Goal: Check status: Check status

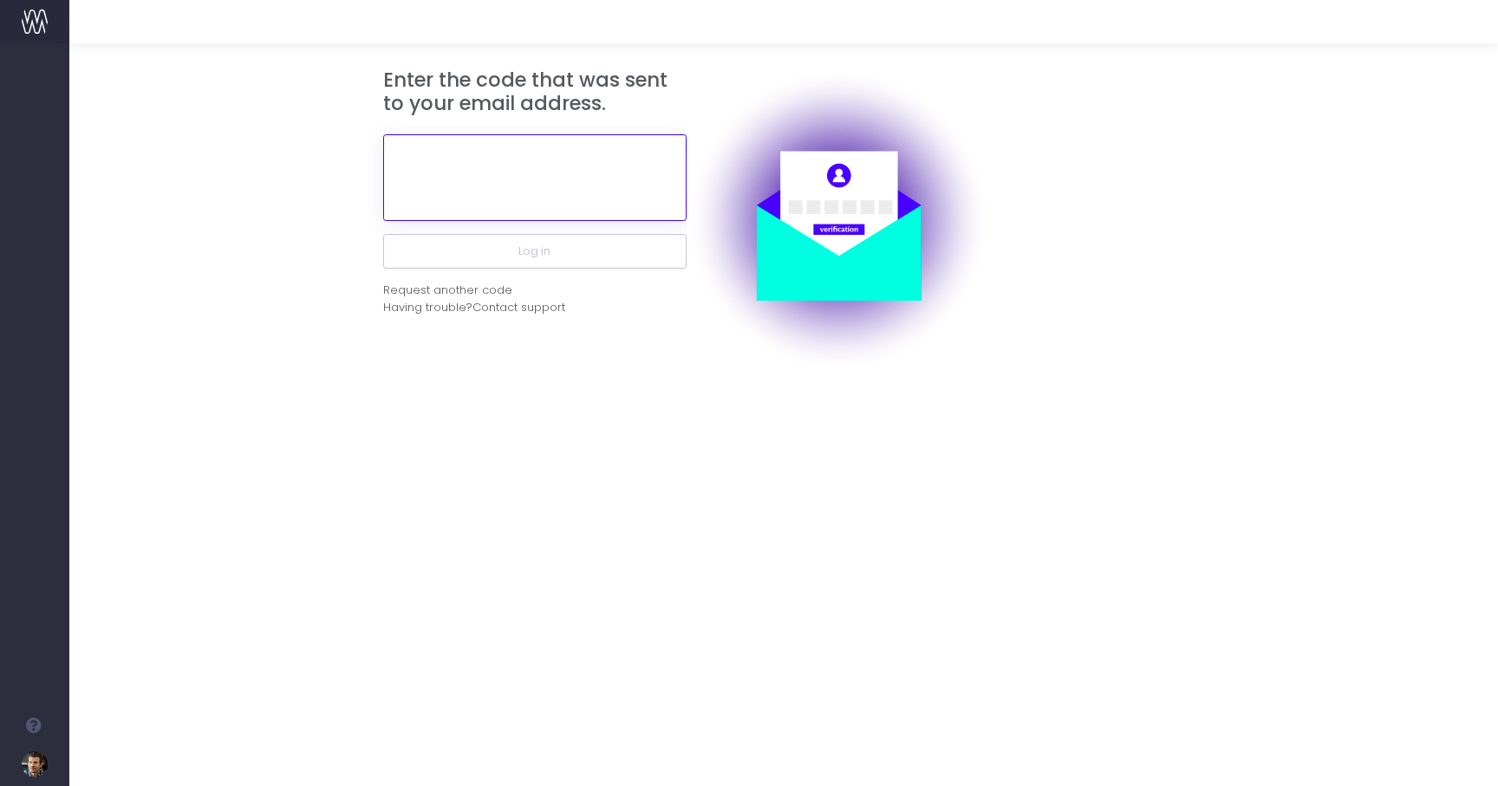
click at [540, 179] on input "text" at bounding box center [534, 177] width 303 height 87
paste input "708672"
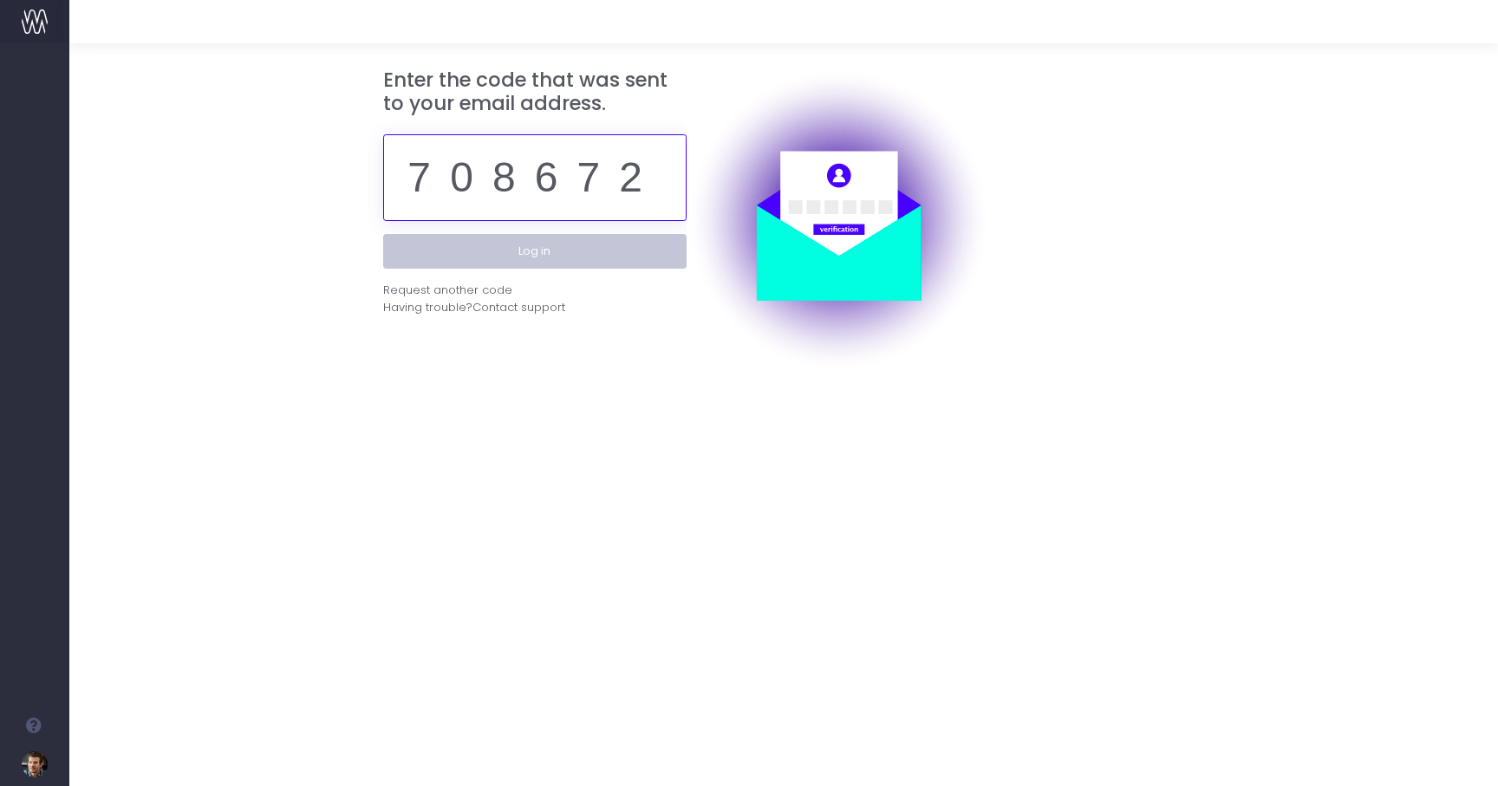
type input "708672"
click at [523, 247] on button "Log in" at bounding box center [534, 251] width 303 height 35
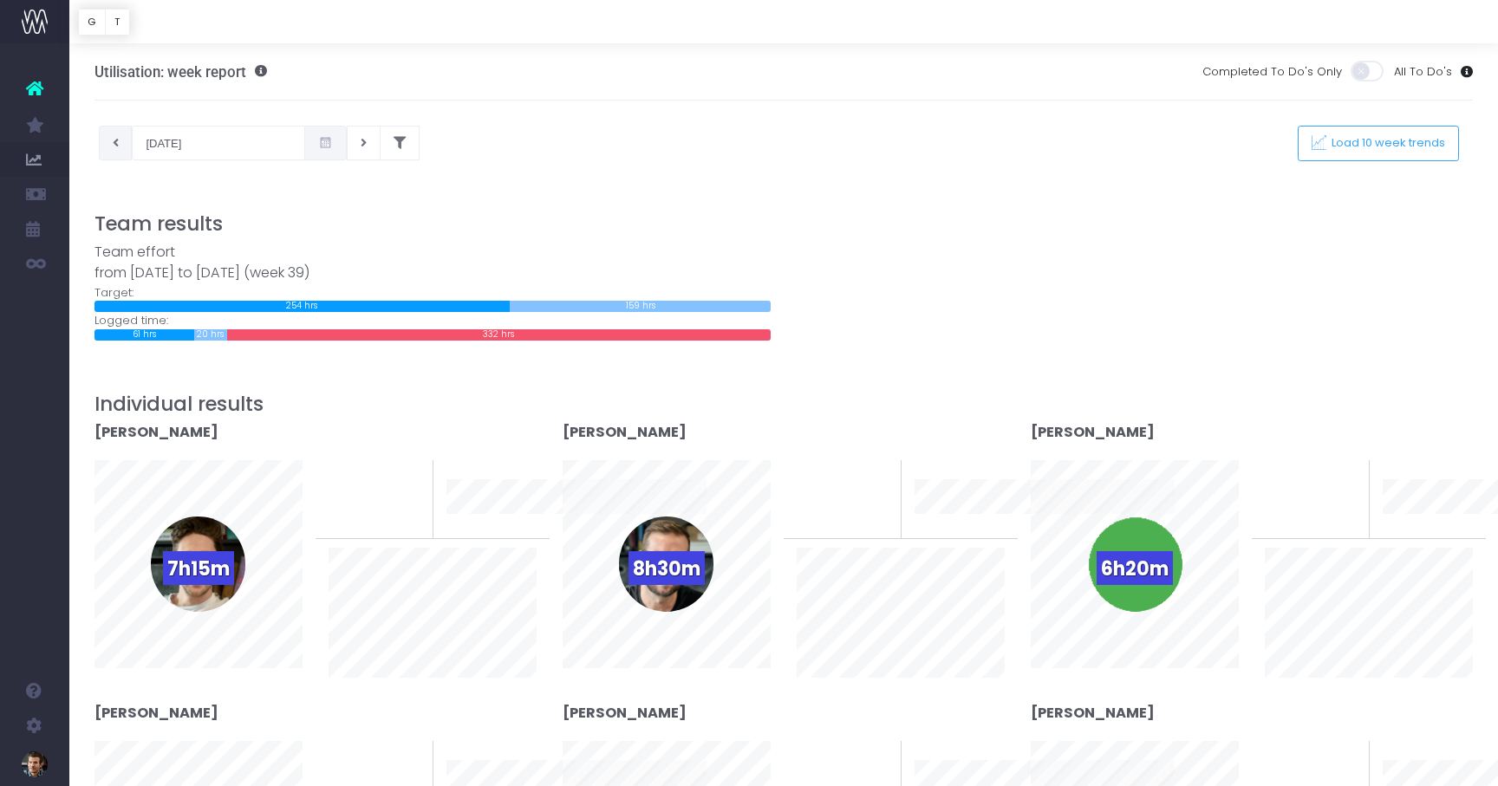
click at [114, 143] on icon at bounding box center [116, 143] width 6 height 0
type input "16-09-2025"
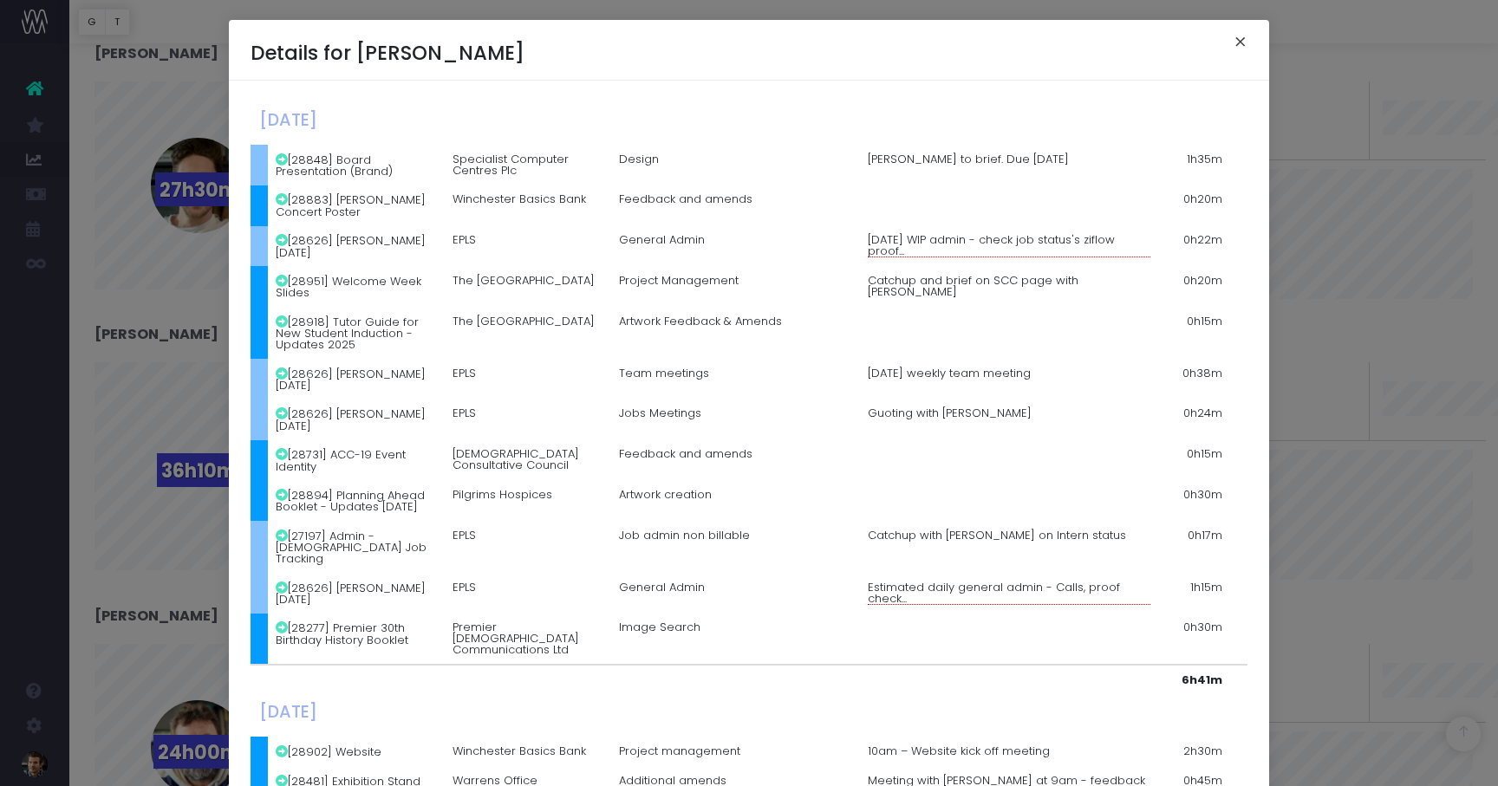
click at [1239, 41] on button "×" at bounding box center [1240, 44] width 36 height 28
click at [1241, 38] on button "×" at bounding box center [1240, 44] width 36 height 28
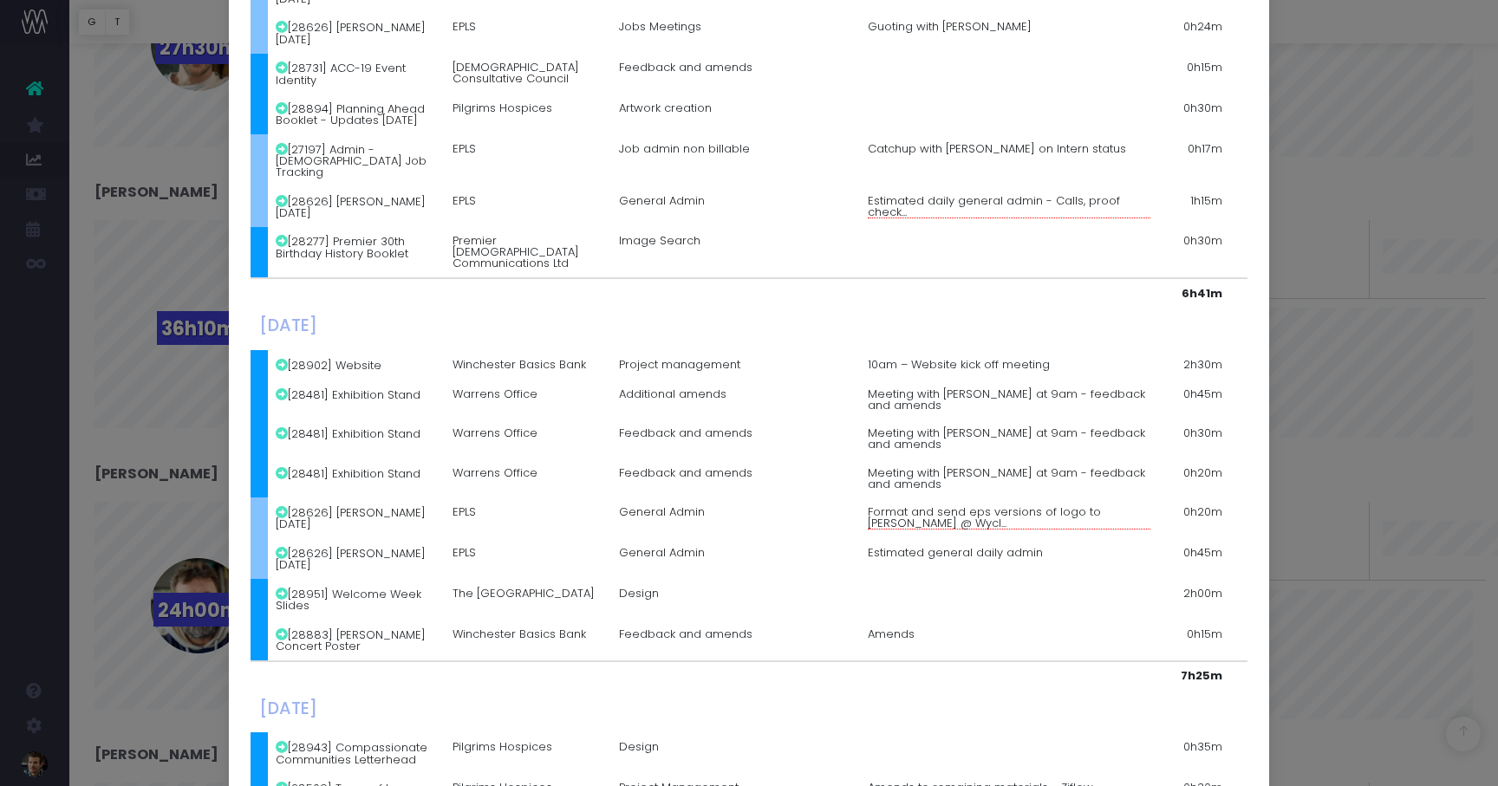
scroll to position [389, 0]
click at [934, 504] on span "Format and send eps versions of logo to Jon @ Wycl..." at bounding box center [1008, 515] width 283 height 23
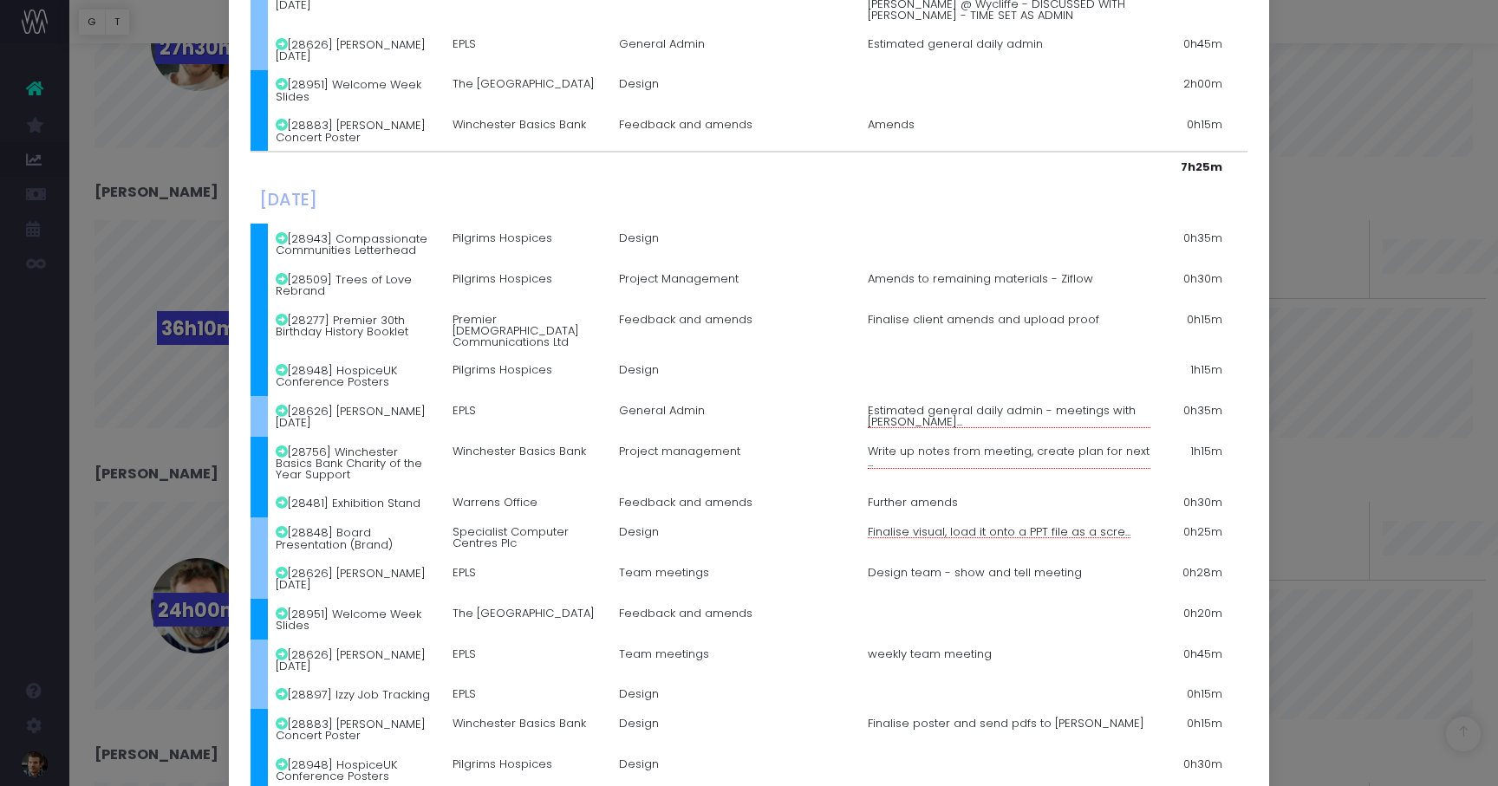
scroll to position [893, 0]
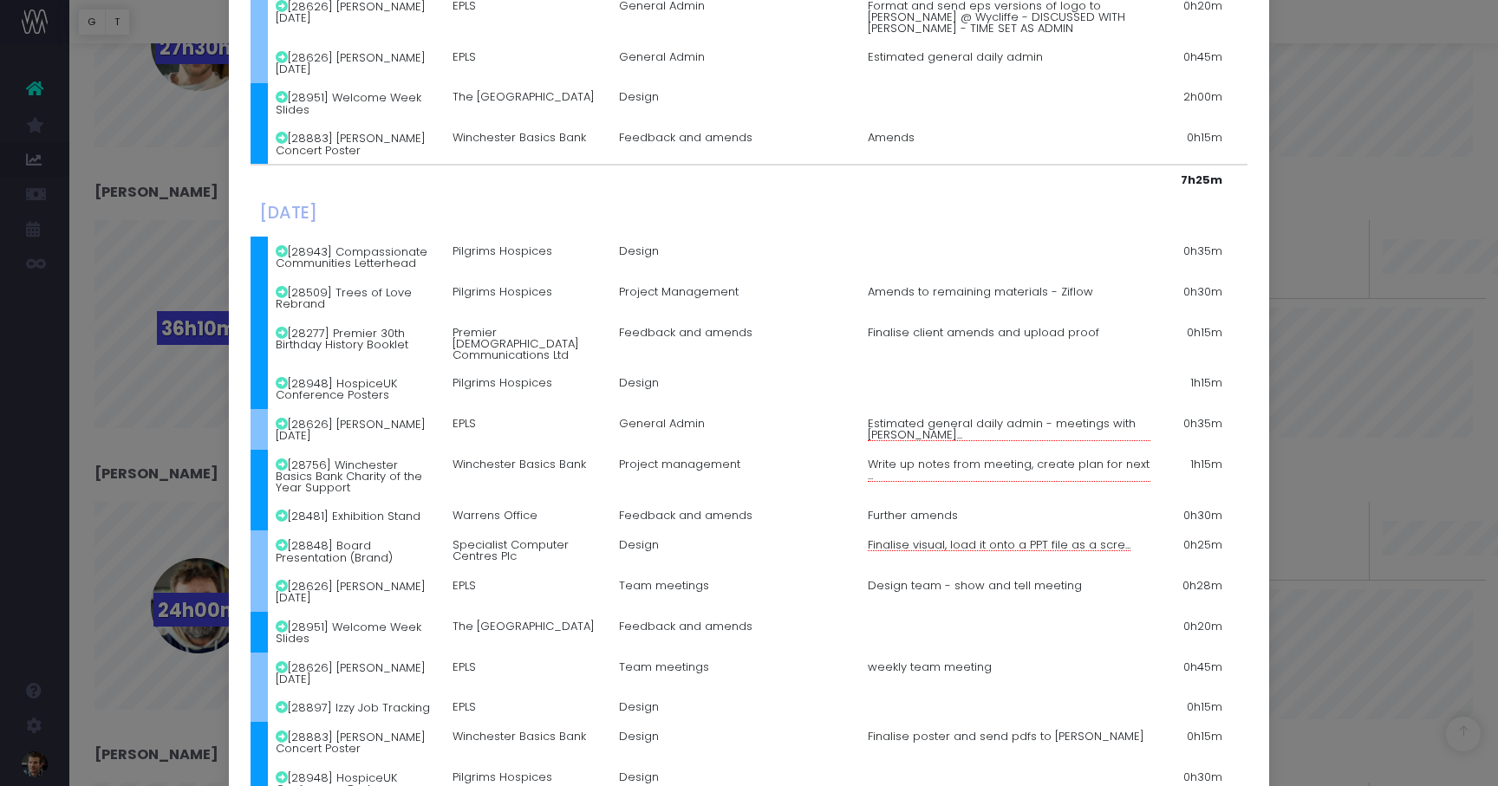
click at [946, 418] on span "Estimated general daily admin - meetings with Greg..." at bounding box center [1008, 429] width 283 height 23
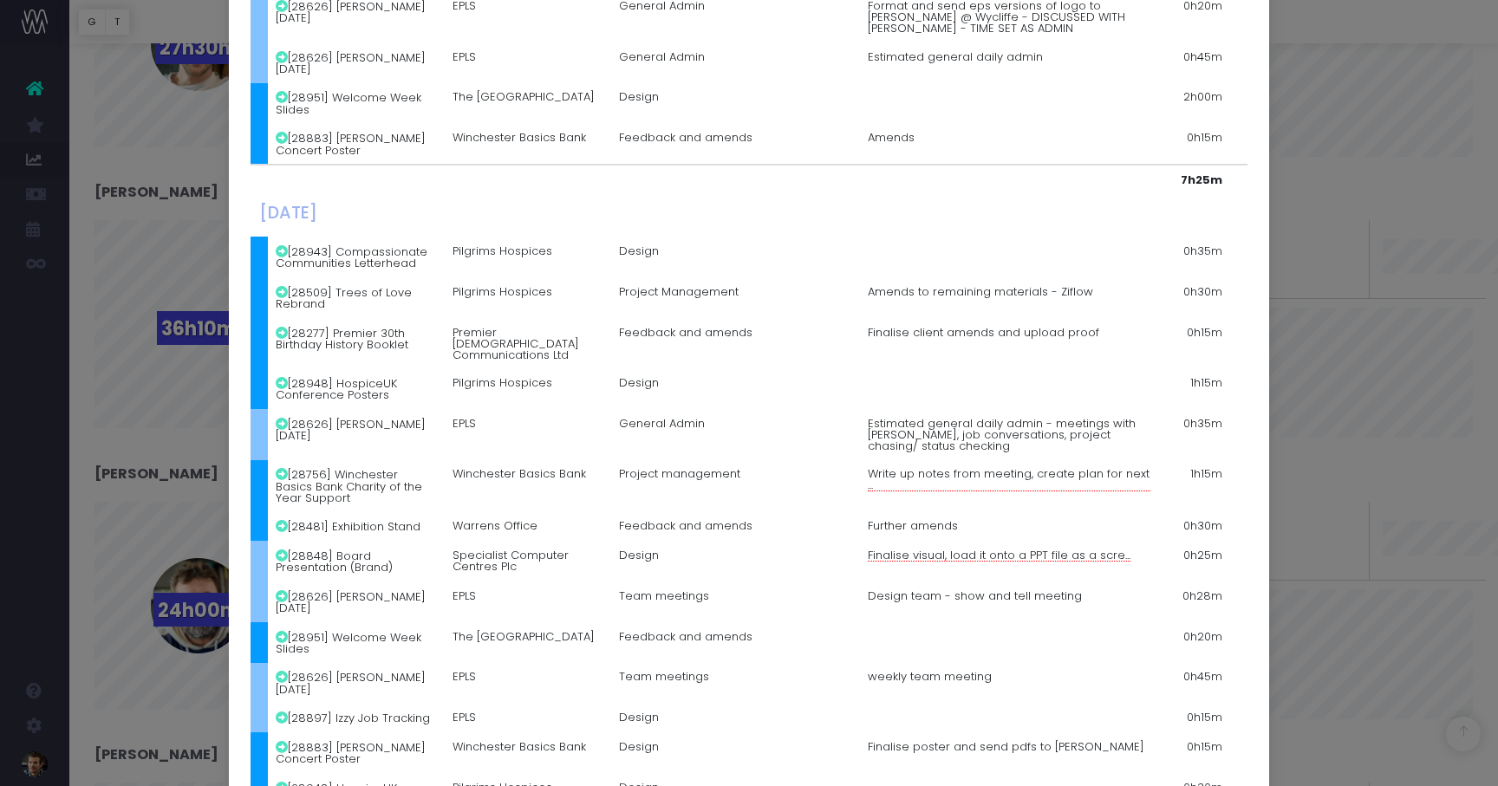
scroll to position [909, 0]
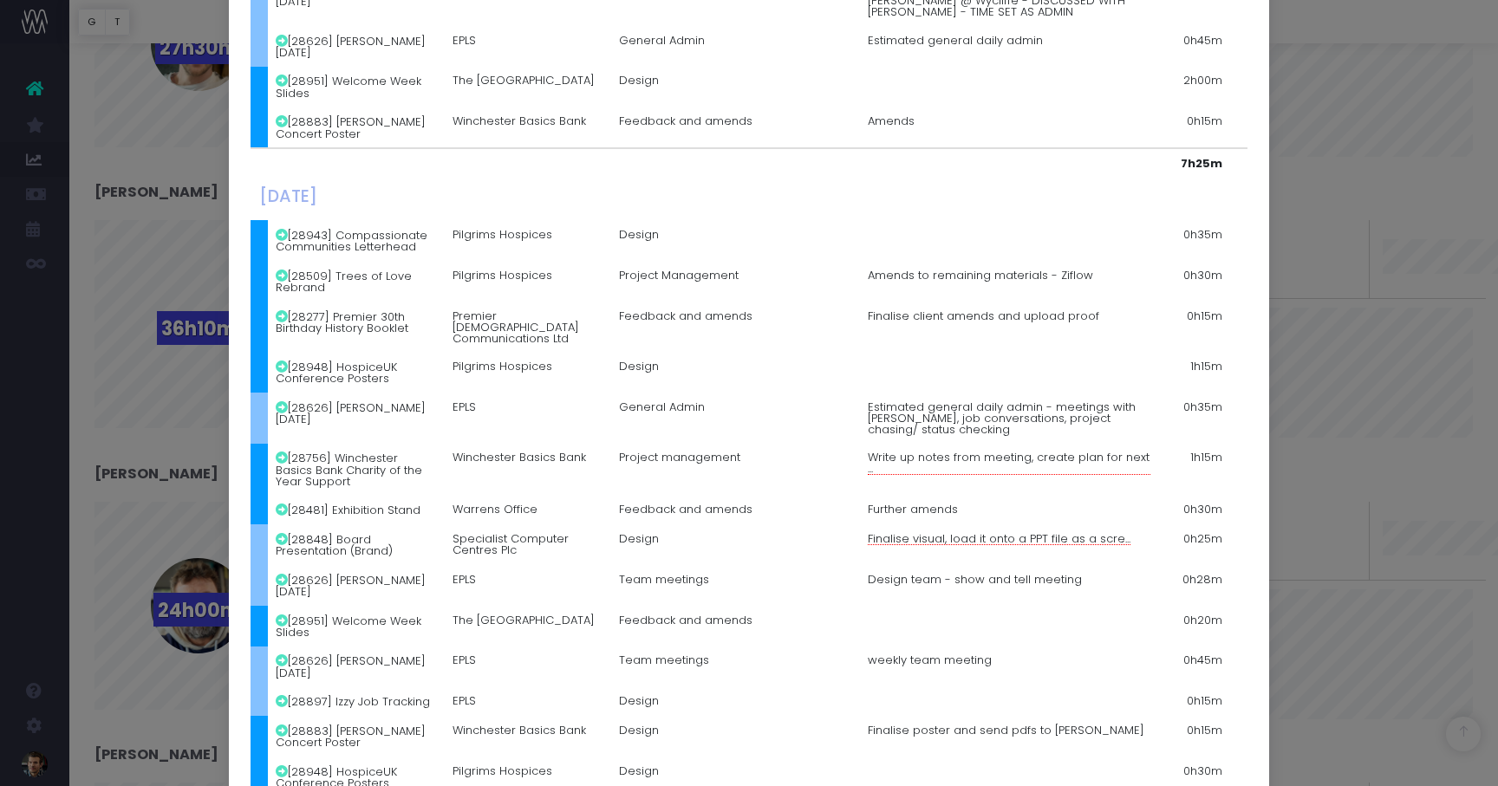
click at [952, 533] on span "Finalise visual, load it onto a PPT file as a scre..." at bounding box center [998, 539] width 263 height 12
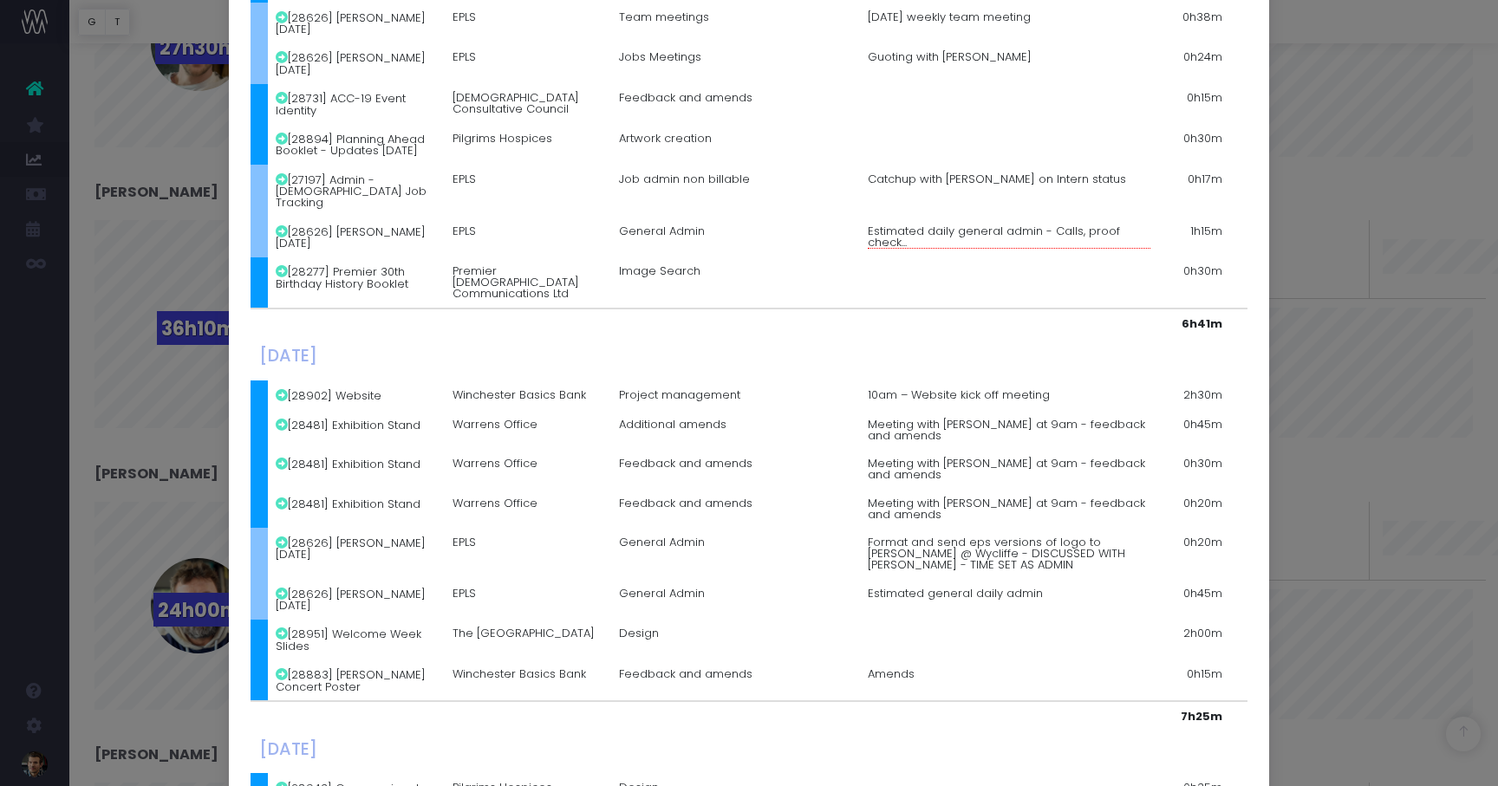
scroll to position [0, 0]
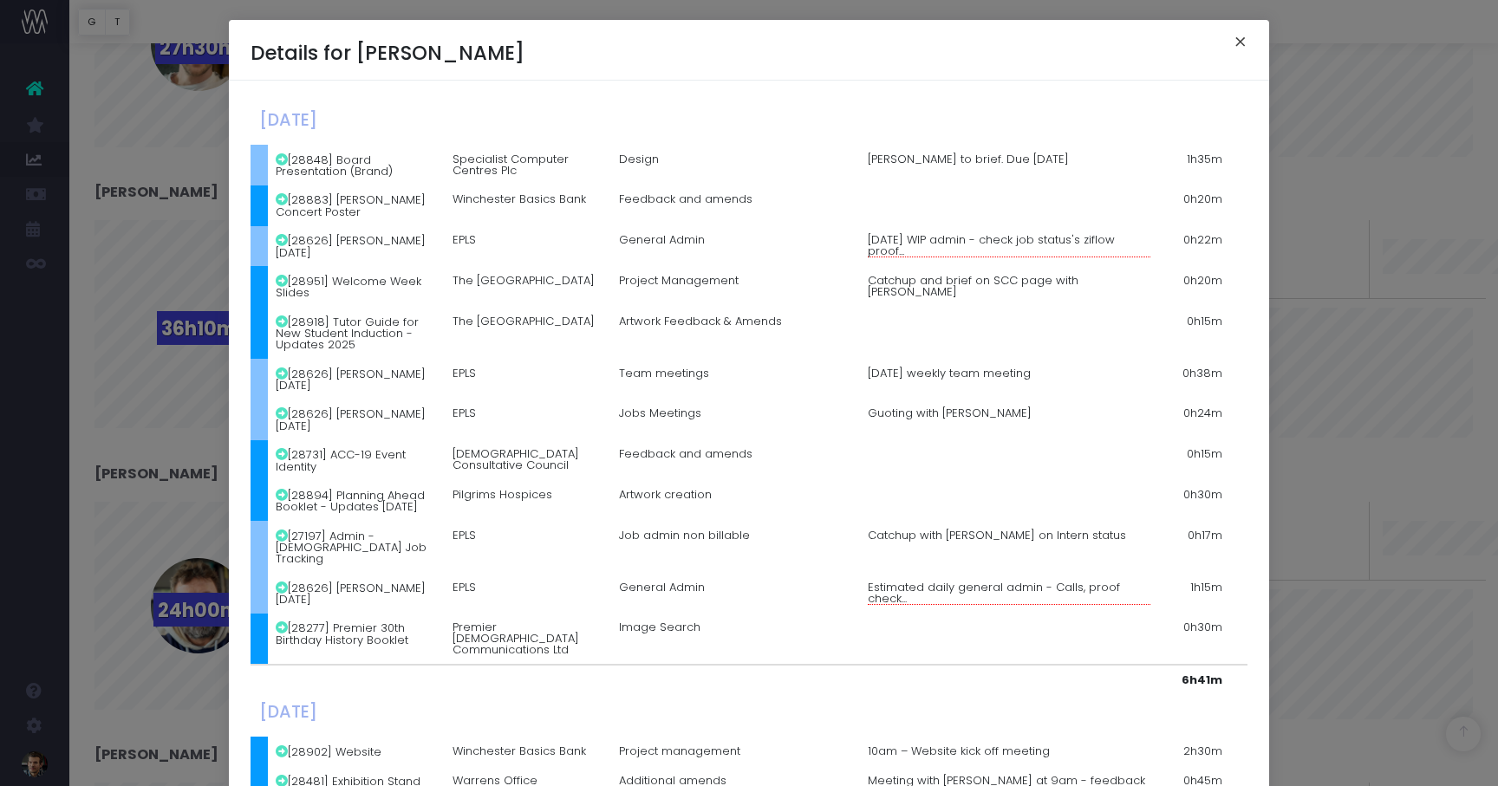
click at [1239, 39] on button "×" at bounding box center [1240, 44] width 36 height 28
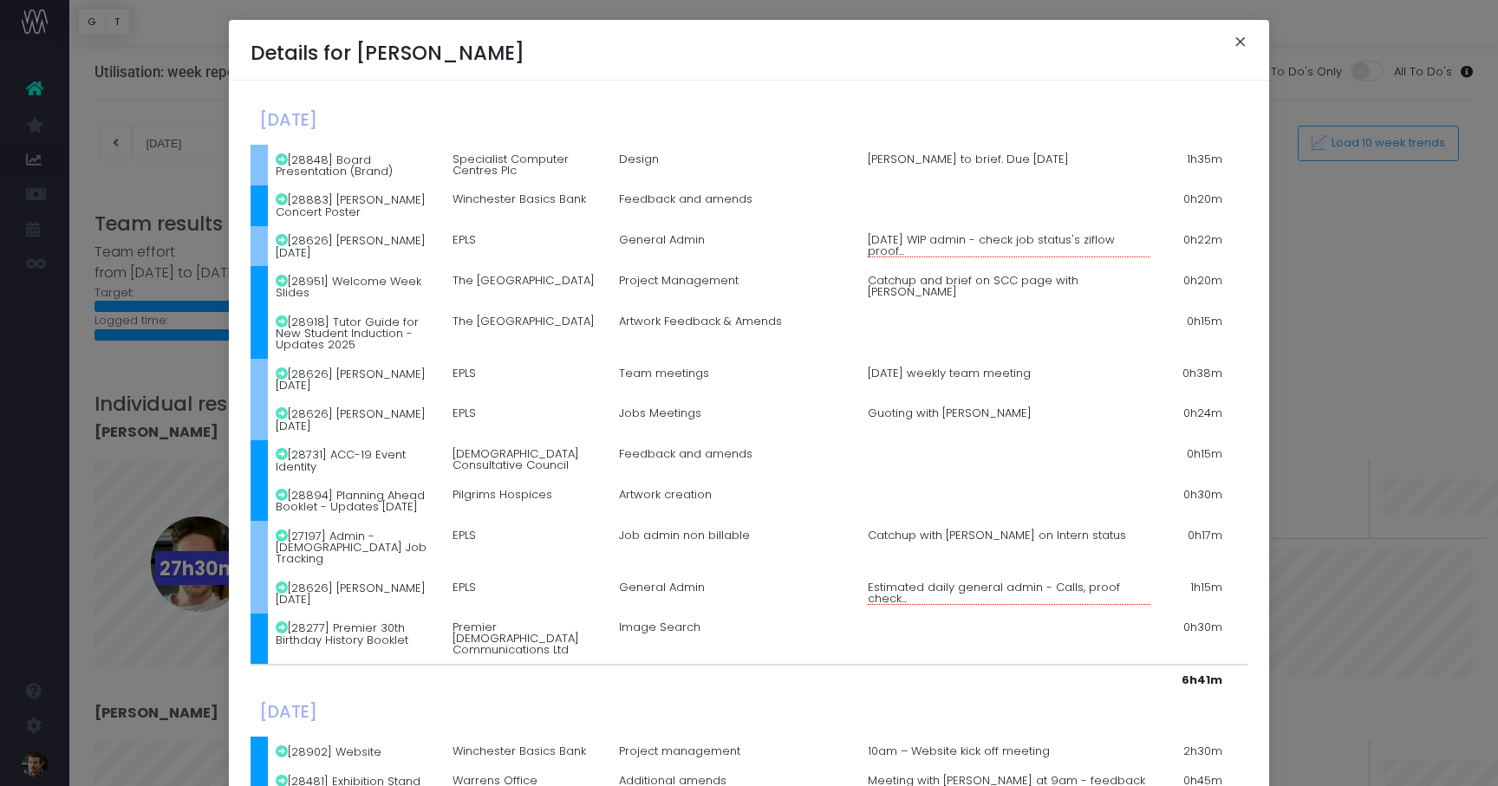
click at [1240, 47] on button "×" at bounding box center [1240, 44] width 36 height 28
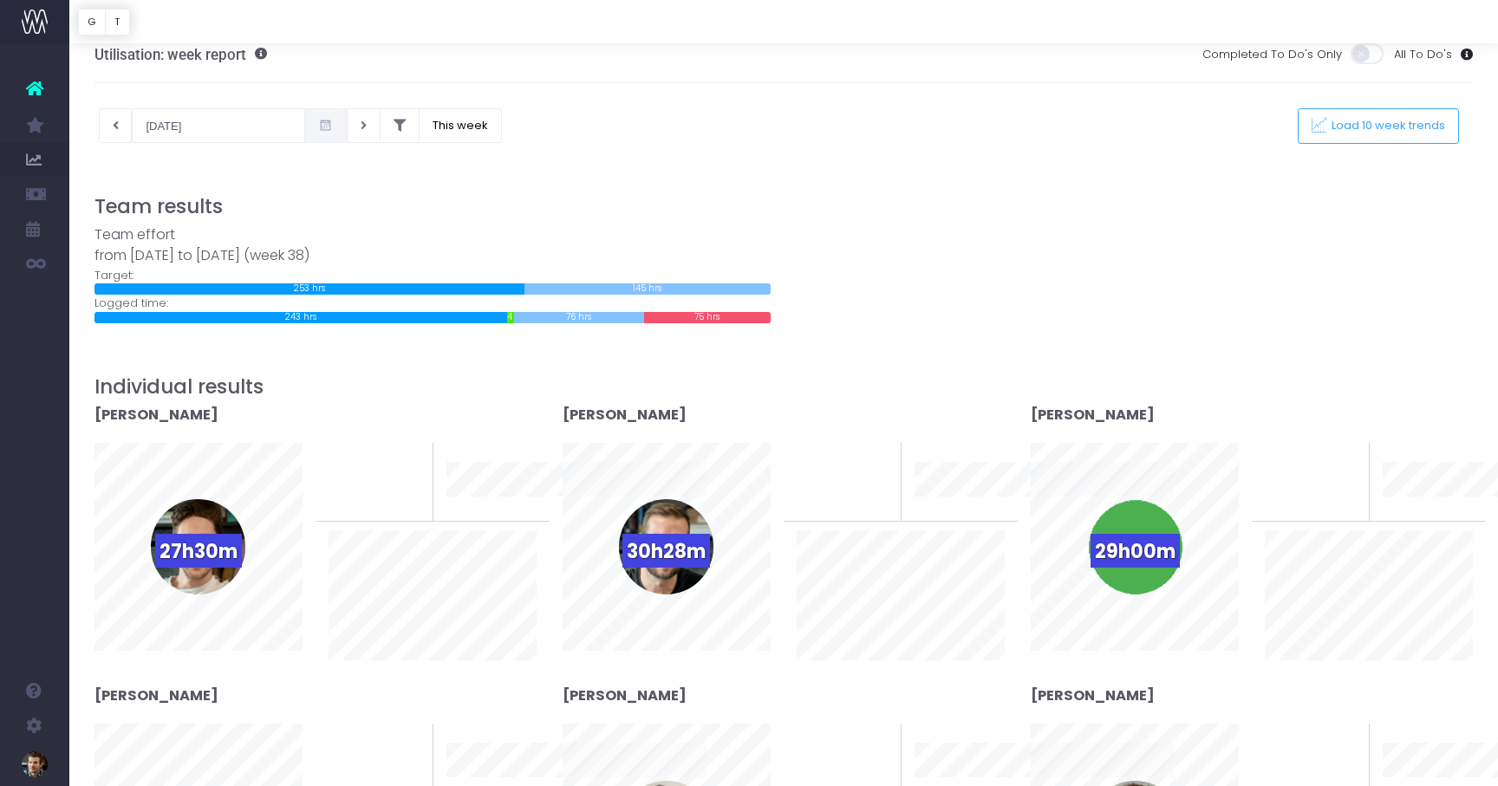
scroll to position [16, 0]
click at [1380, 128] on span "Load 10 week trends" at bounding box center [1386, 127] width 120 height 15
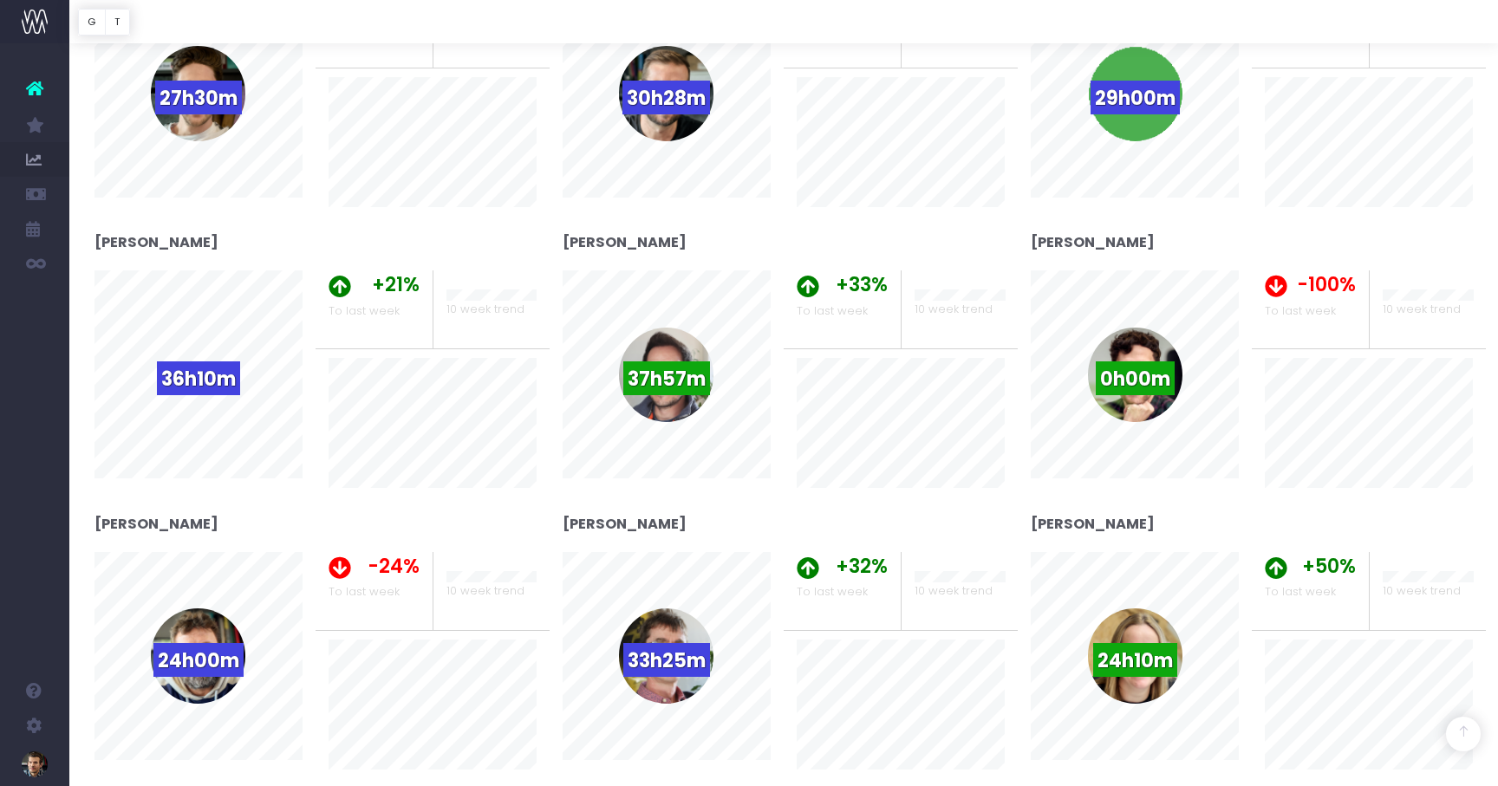
scroll to position [472, 0]
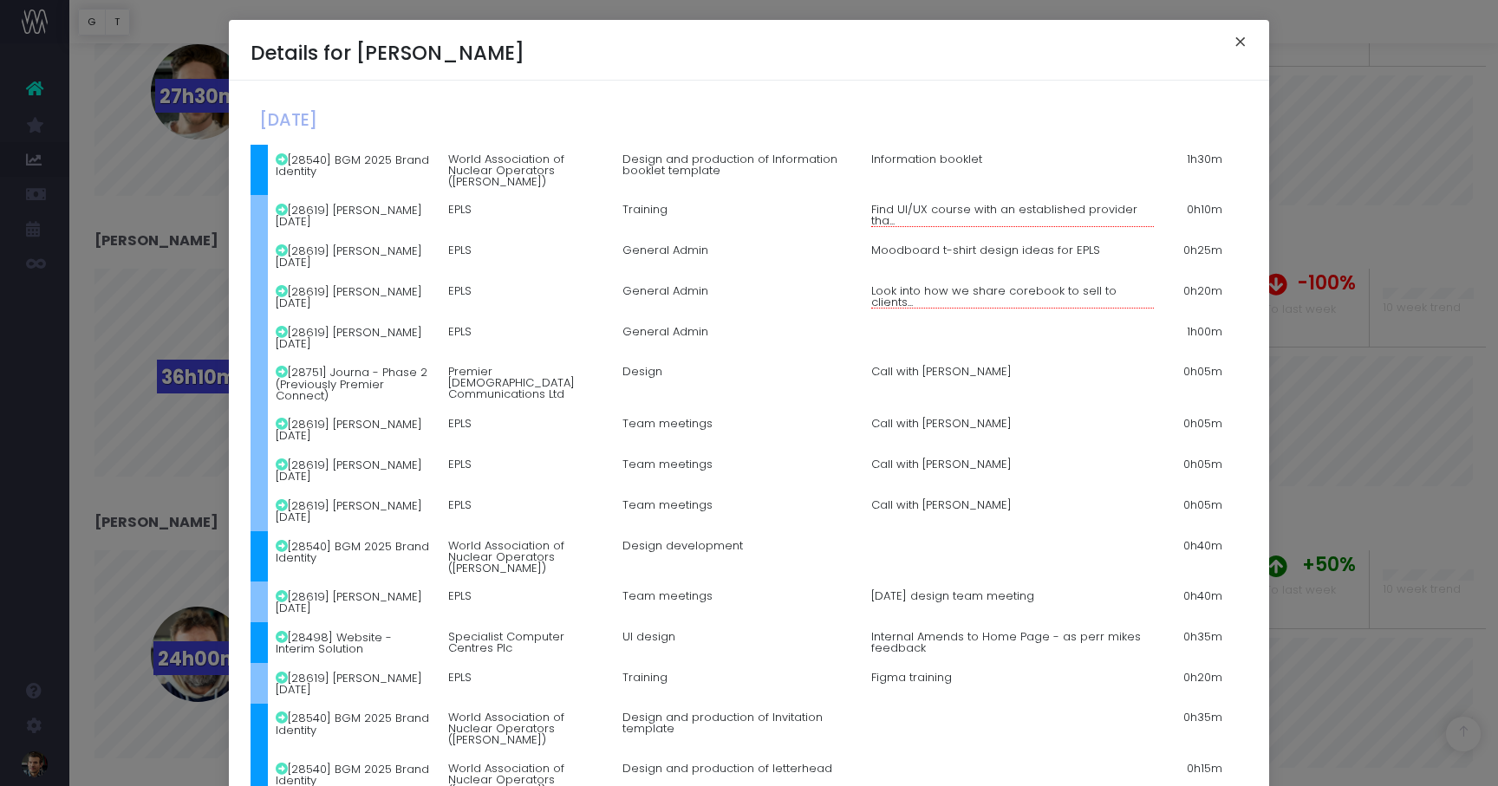
click at [1244, 37] on button "×" at bounding box center [1240, 44] width 36 height 28
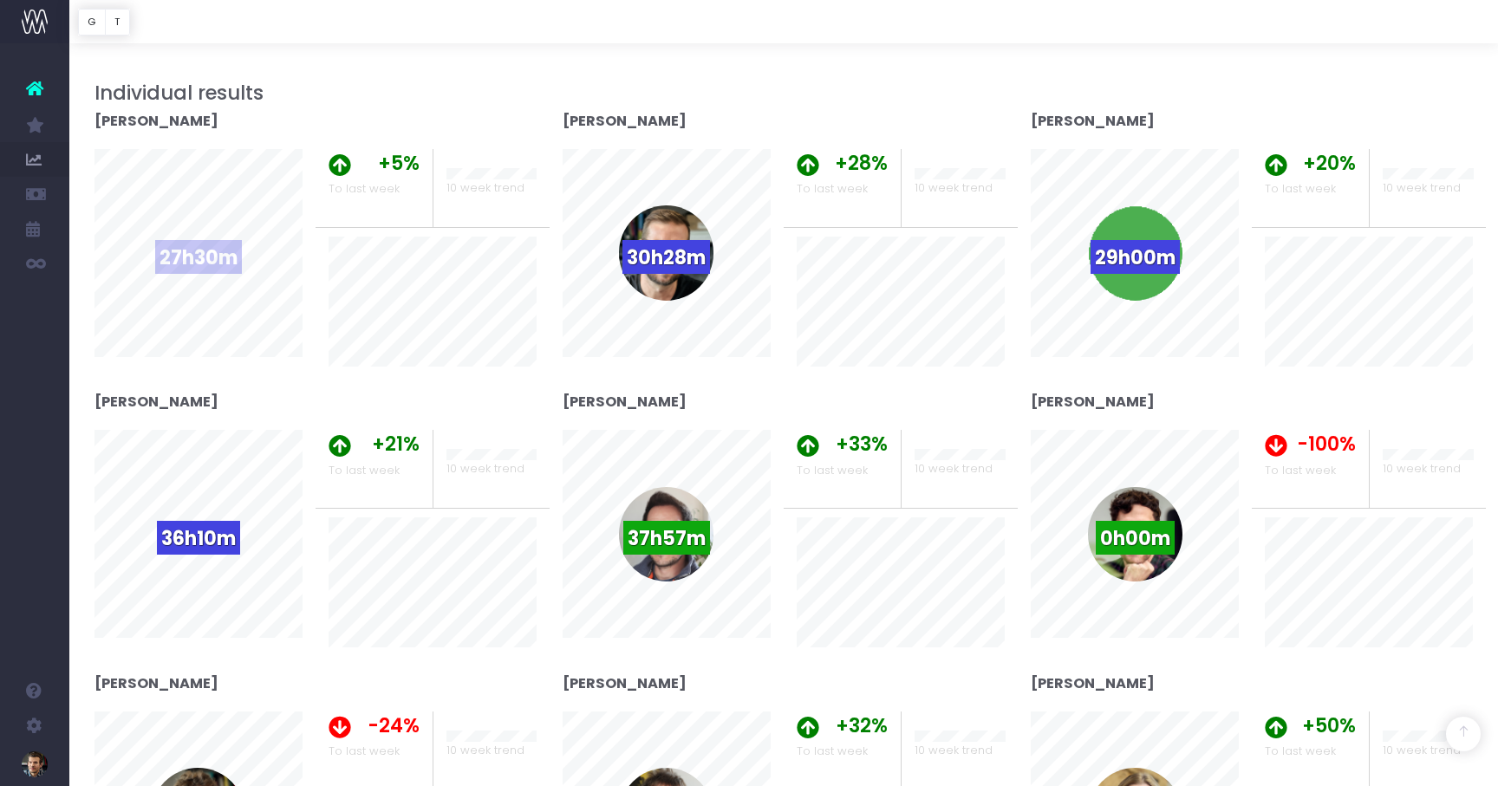
scroll to position [313, 0]
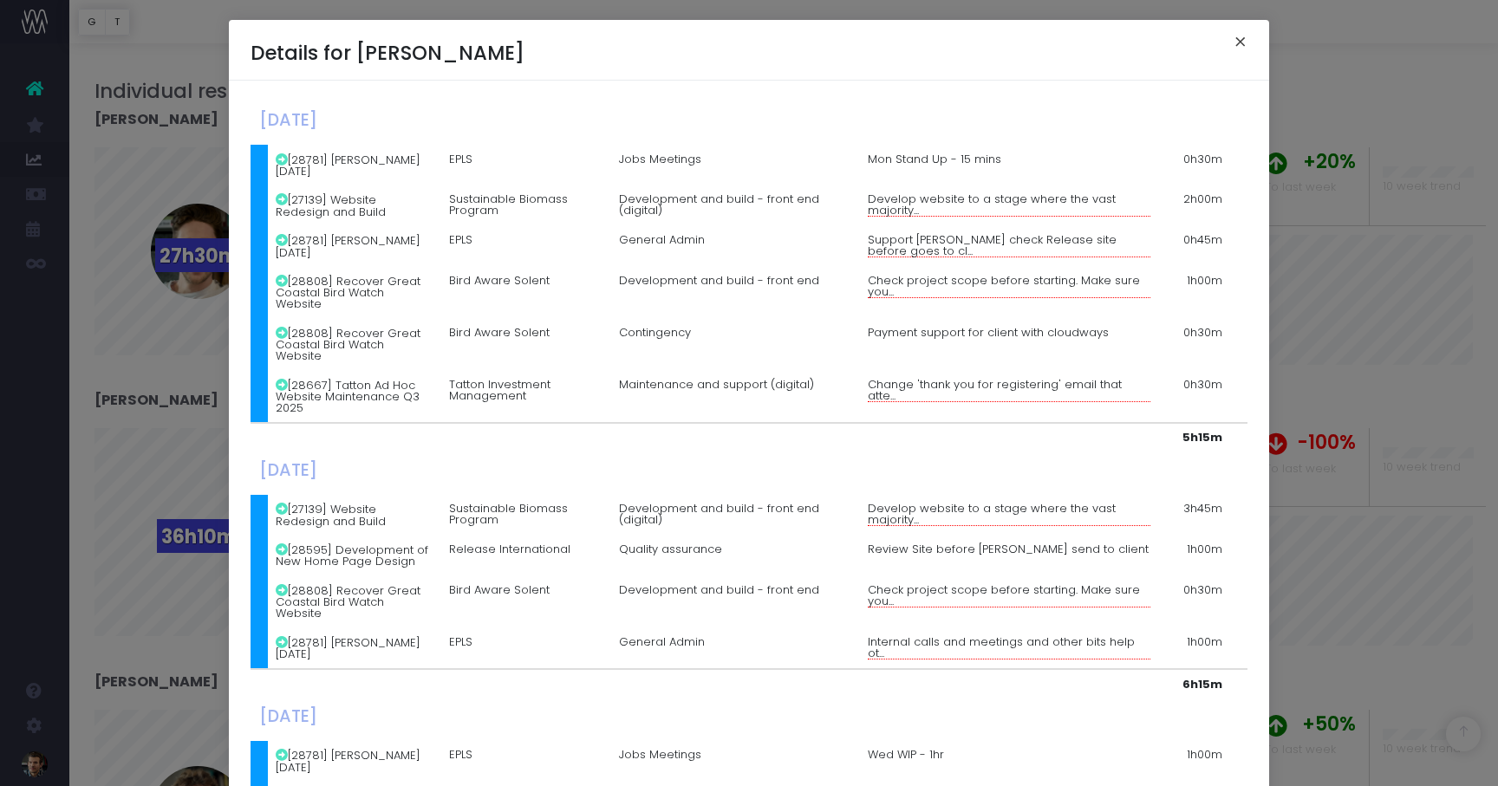
click at [1238, 34] on button "×" at bounding box center [1240, 44] width 36 height 28
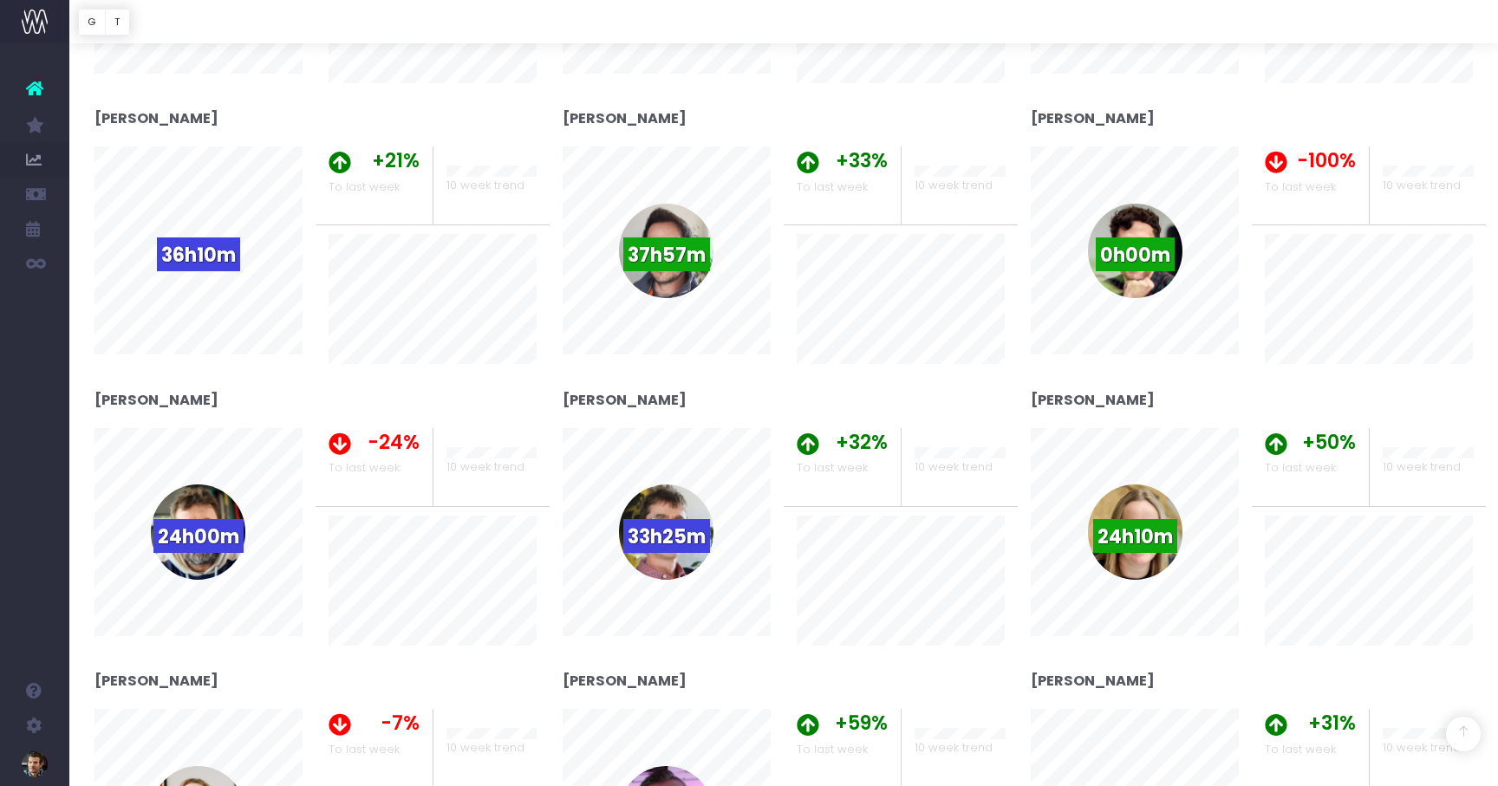
scroll to position [601, 0]
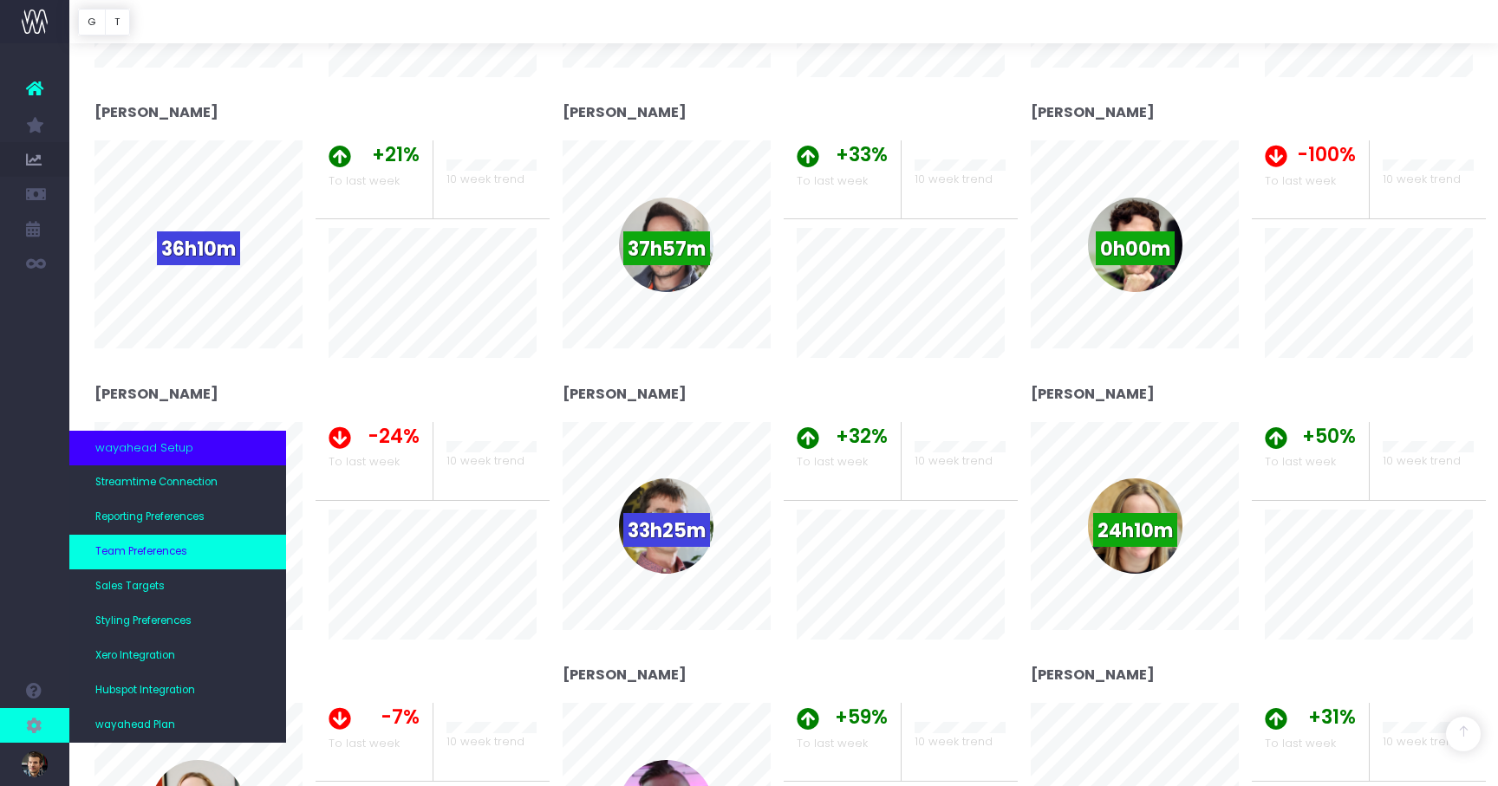
click at [161, 549] on span "Team Preferences" at bounding box center [141, 552] width 92 height 16
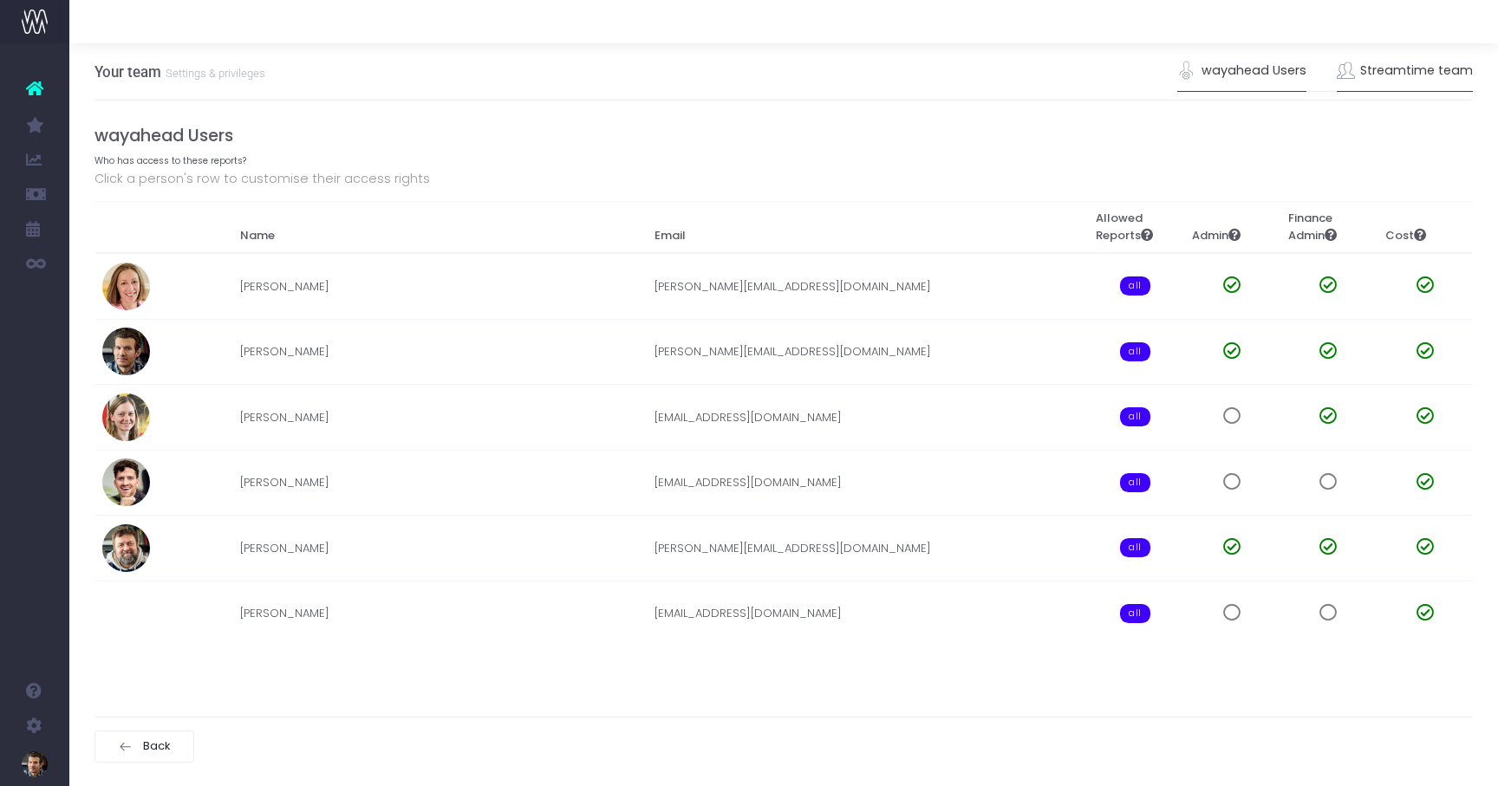
click at [1381, 71] on link "Streamtime team" at bounding box center [1404, 71] width 137 height 40
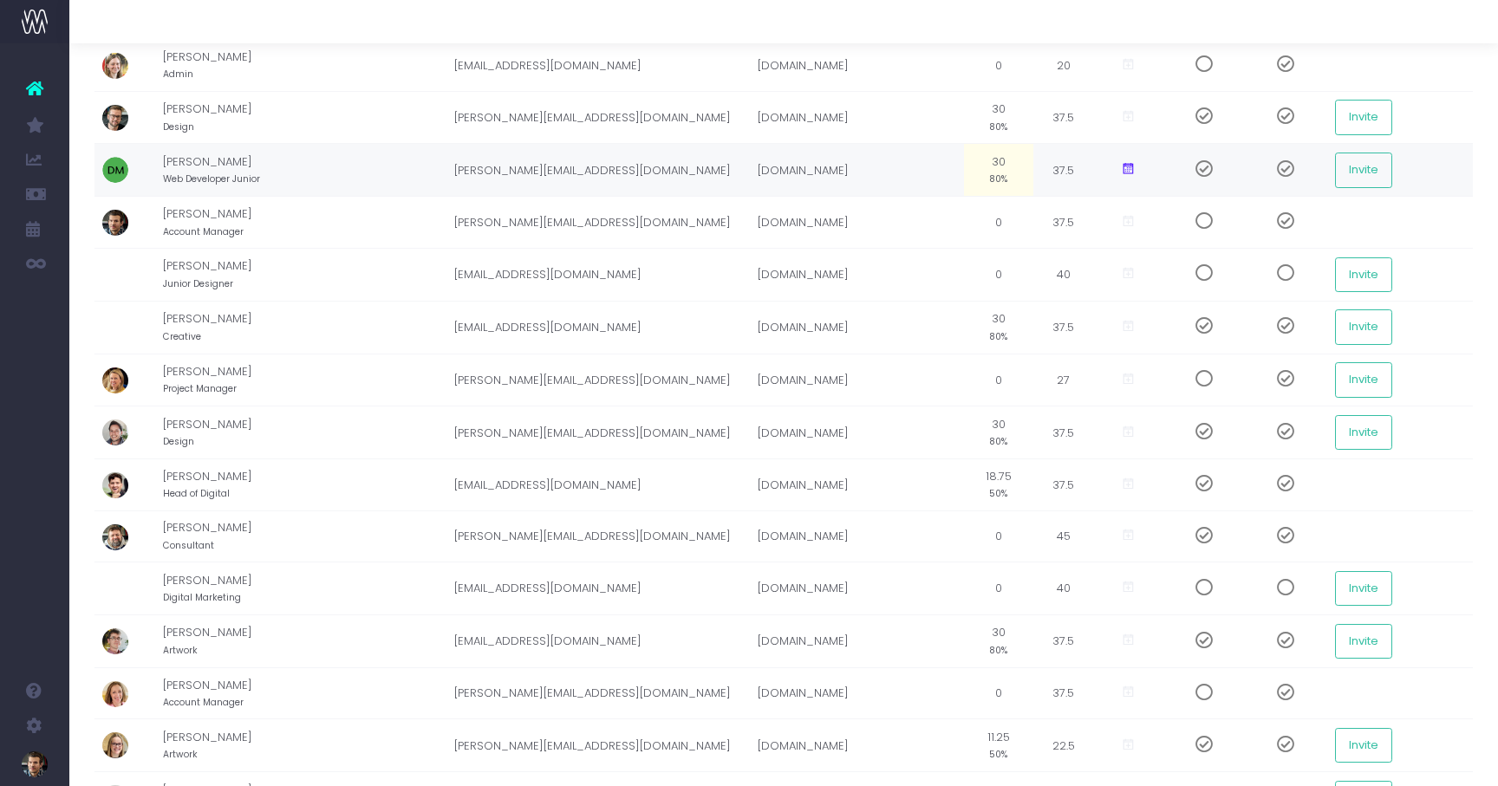
scroll to position [253, 0]
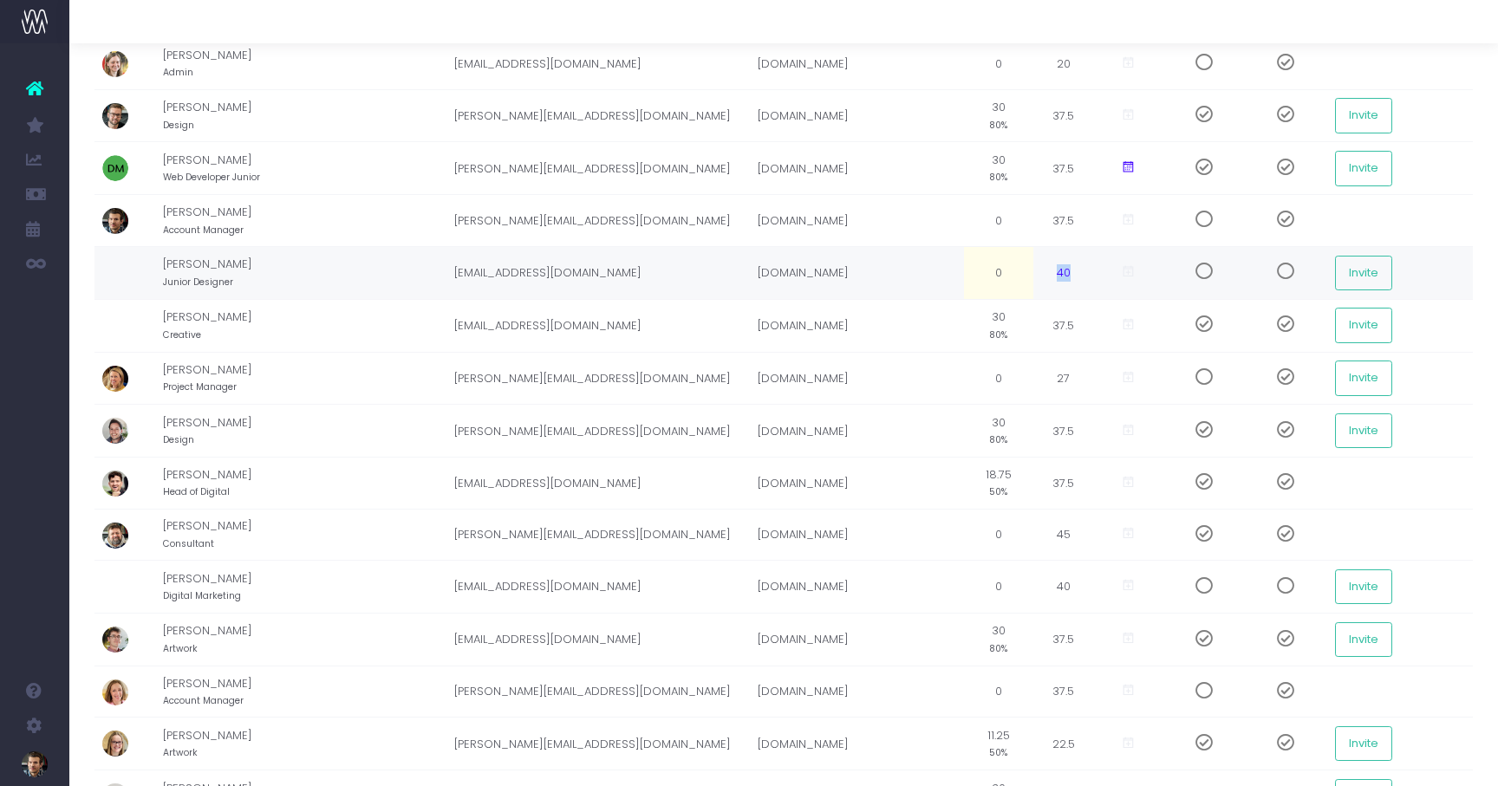
drag, startPoint x: 1035, startPoint y: 274, endPoint x: 1060, endPoint y: 274, distance: 25.1
click at [1059, 274] on td "40" at bounding box center [1063, 272] width 61 height 53
click at [1042, 276] on td "40" at bounding box center [1063, 272] width 61 height 53
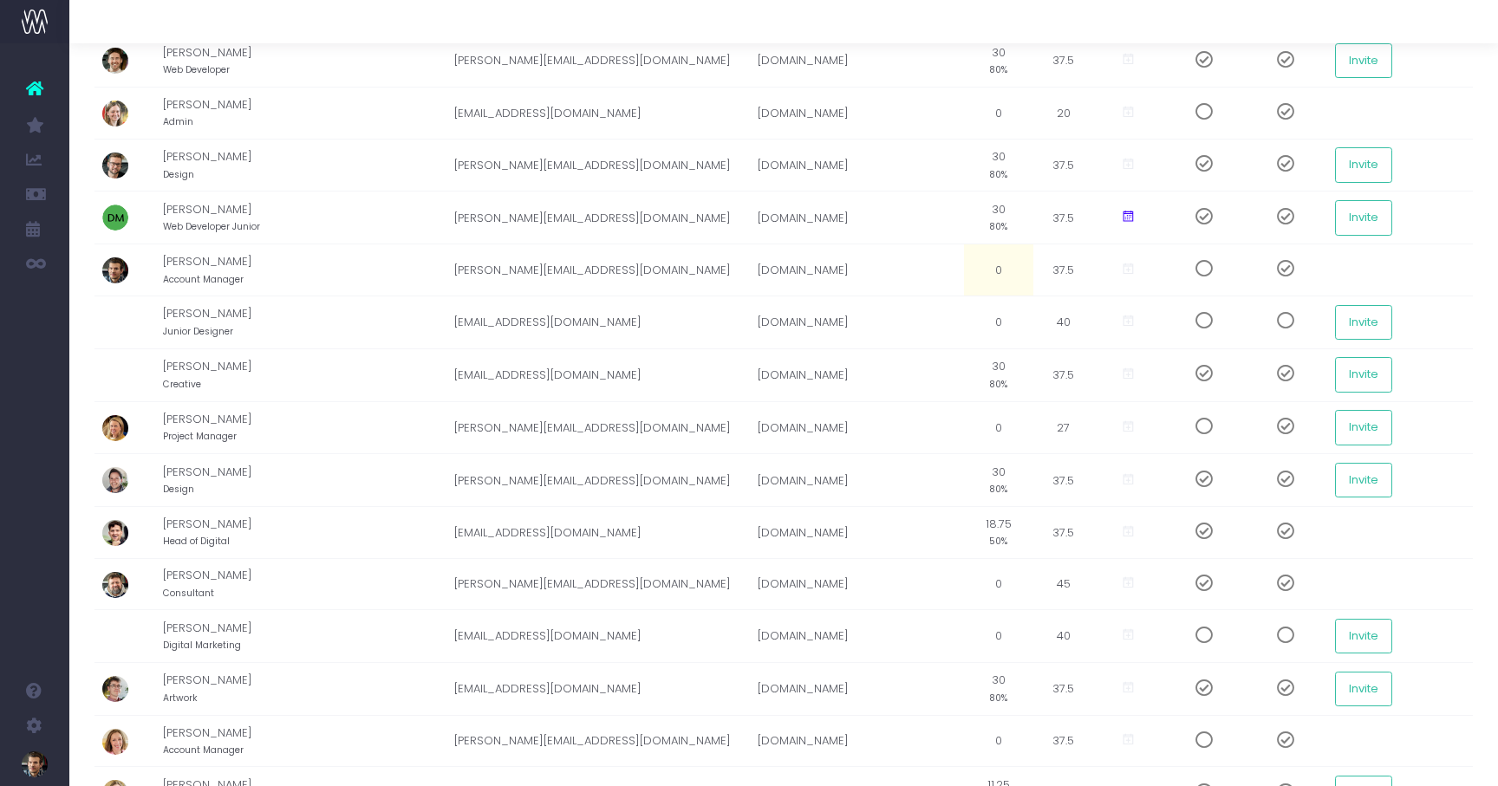
scroll to position [205, 0]
